Goal: Navigation & Orientation: Find specific page/section

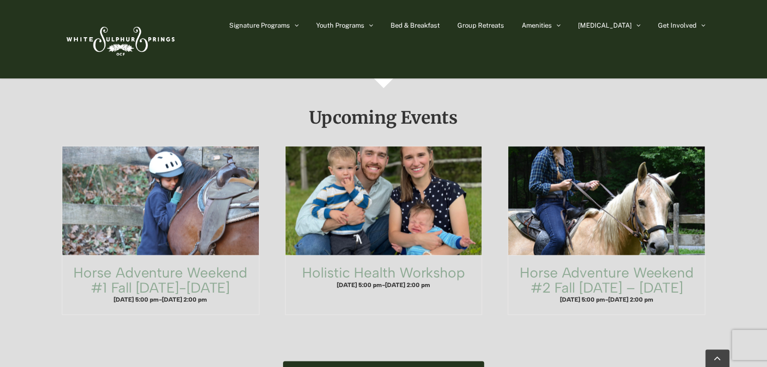
scroll to position [576, 0]
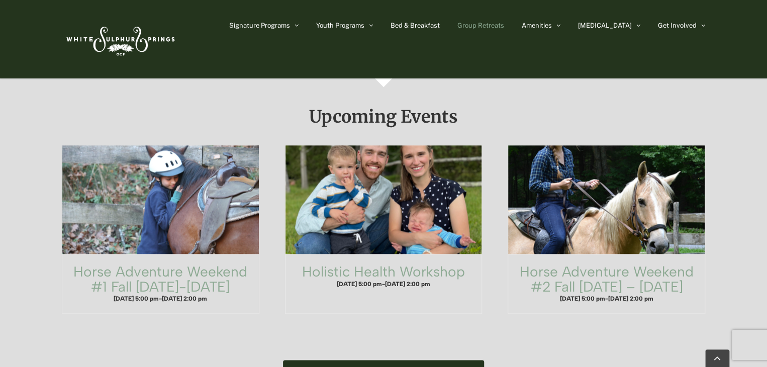
click at [504, 29] on link "Group Retreats" at bounding box center [480, 25] width 47 height 50
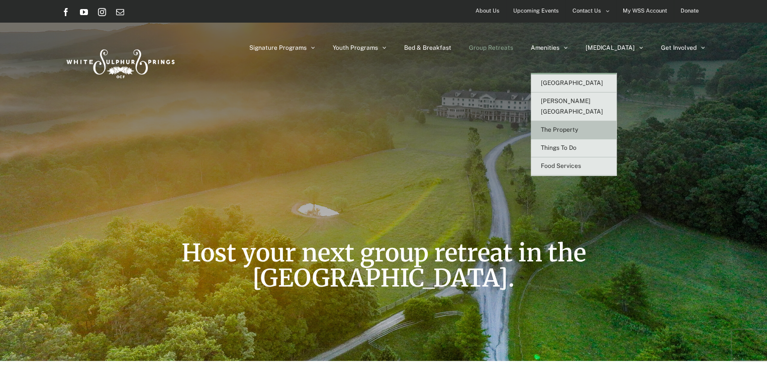
click at [574, 126] on span "The Property" at bounding box center [559, 129] width 37 height 7
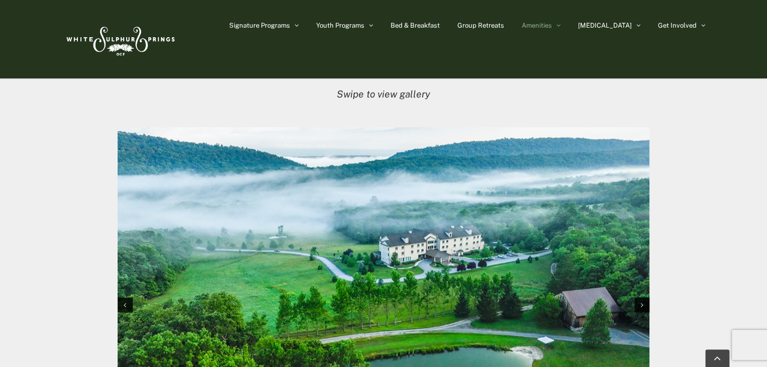
scroll to position [986, 0]
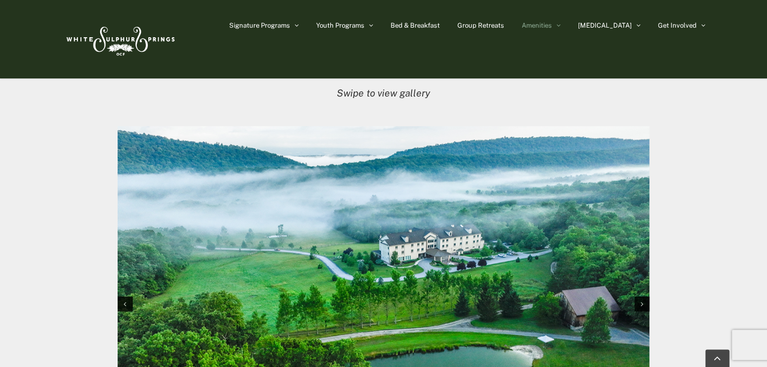
click at [298, 197] on img "1 / 10" at bounding box center [384, 303] width 532 height 354
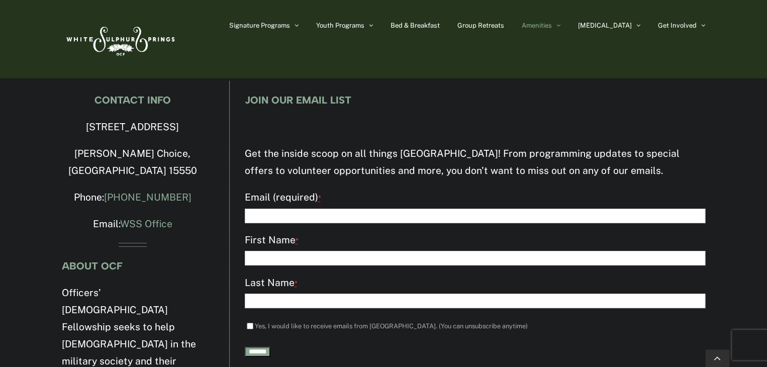
scroll to position [1762, 0]
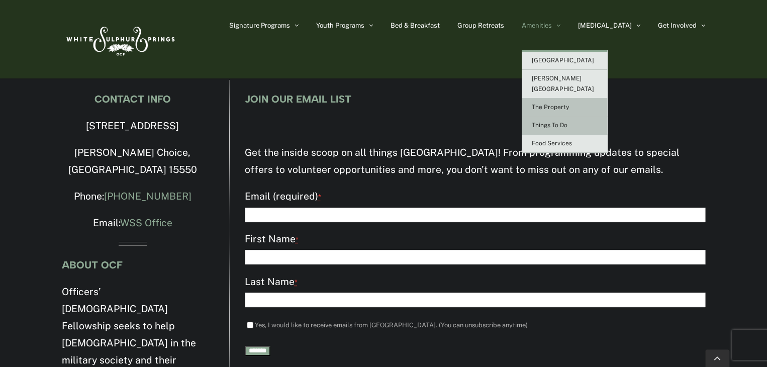
click at [567, 122] on span "Things To Do" at bounding box center [550, 125] width 36 height 7
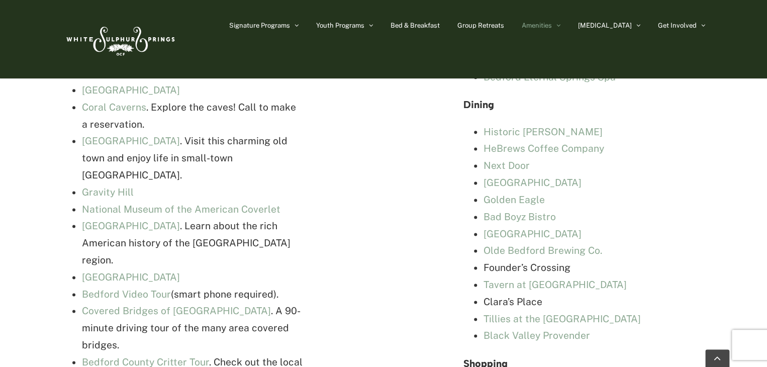
scroll to position [2502, 0]
